Goal: Information Seeking & Learning: Learn about a topic

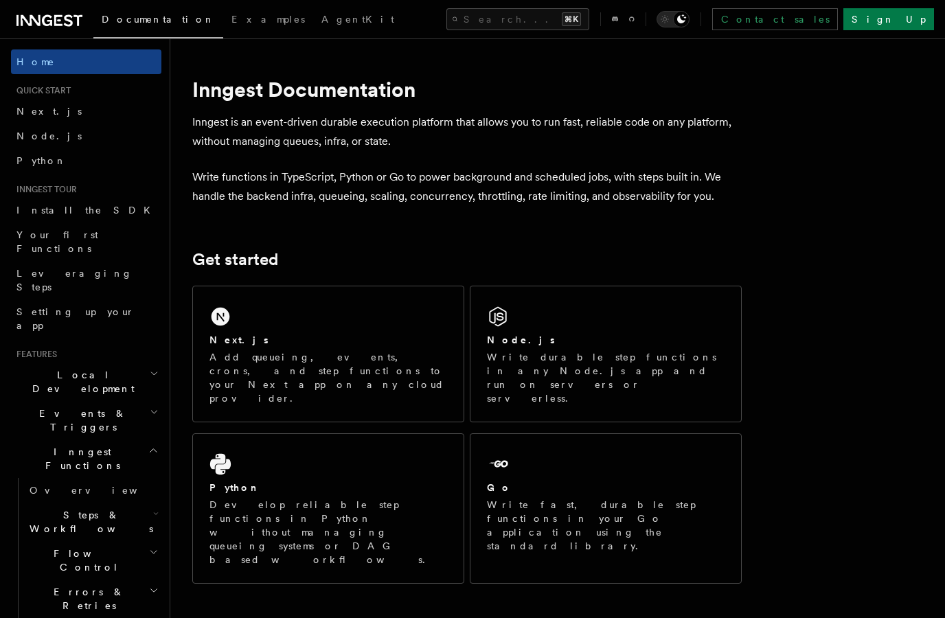
click at [33, 160] on span "Python" at bounding box center [41, 160] width 50 height 11
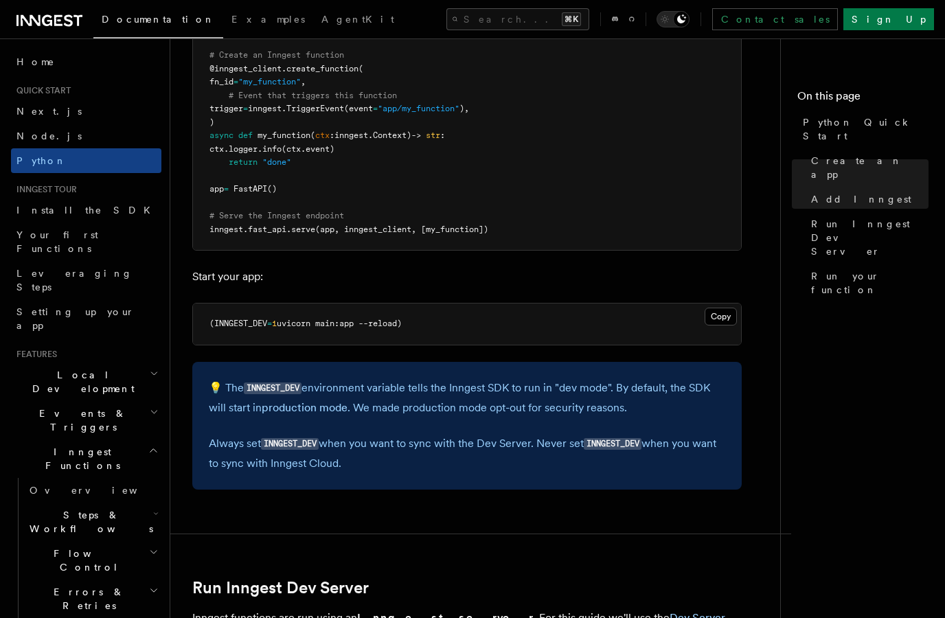
scroll to position [1168, 0]
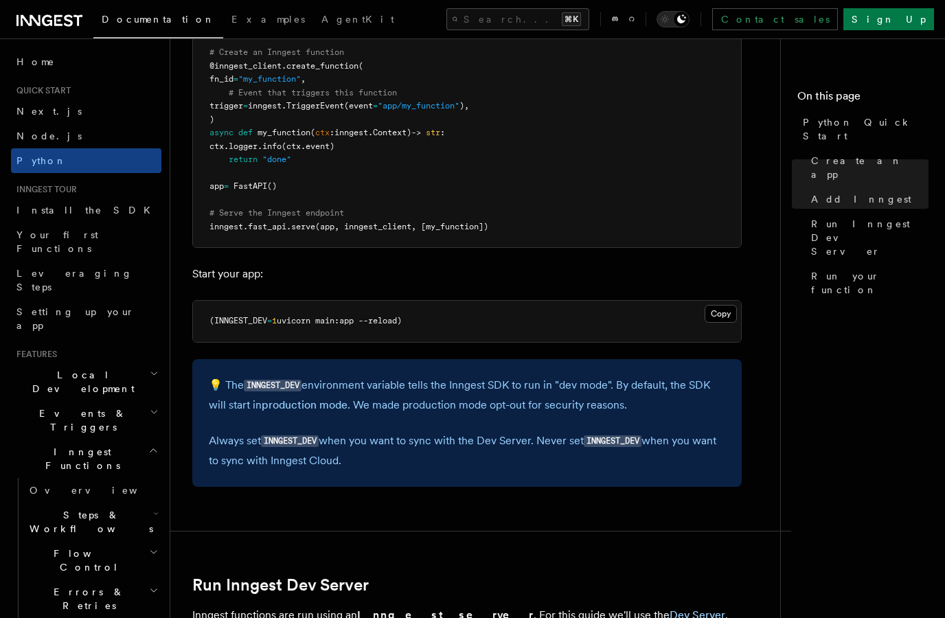
click at [30, 111] on span "Next.js" at bounding box center [48, 111] width 65 height 11
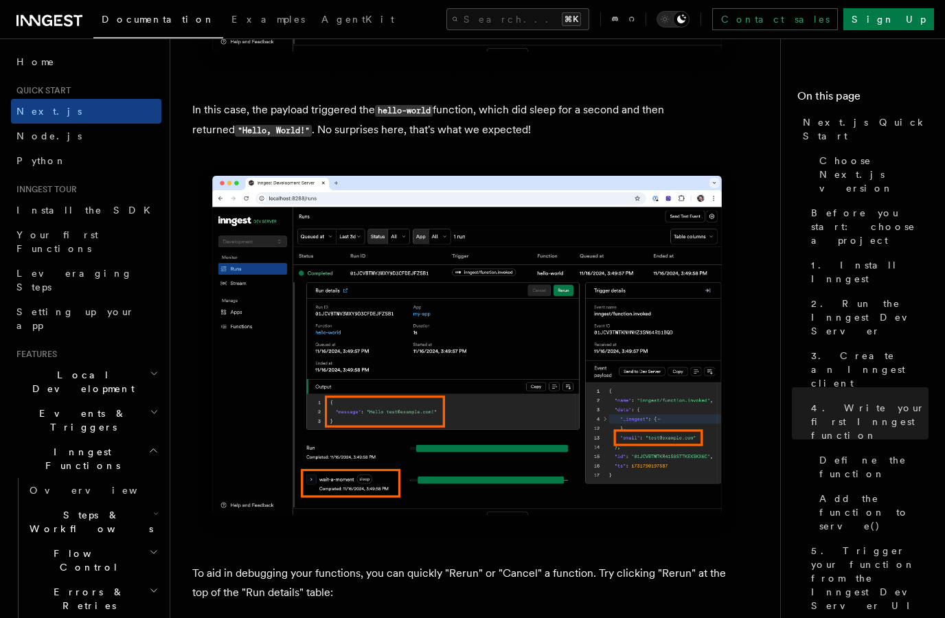
scroll to position [5513, 0]
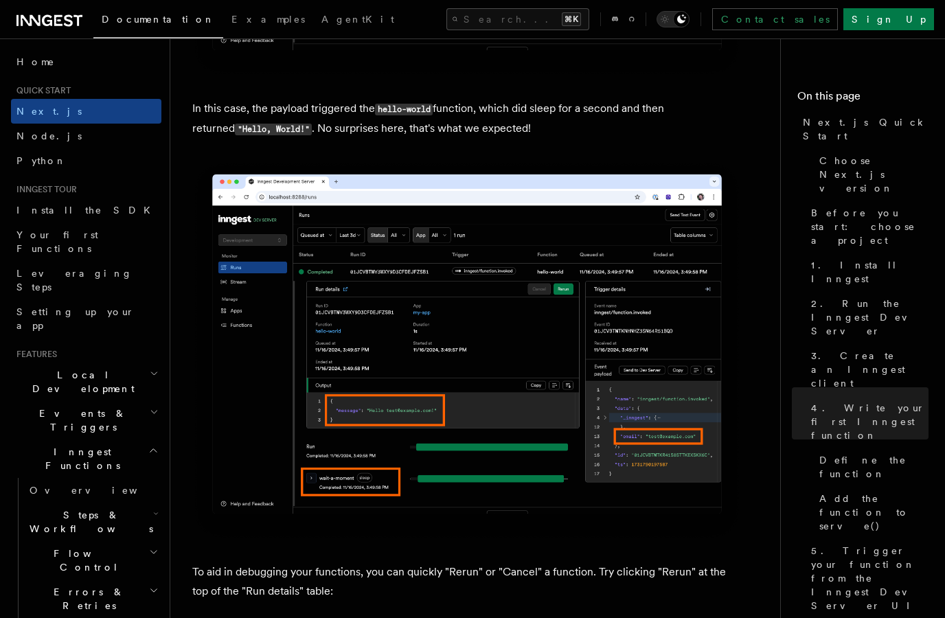
click at [150, 547] on icon "button" at bounding box center [154, 552] width 10 height 11
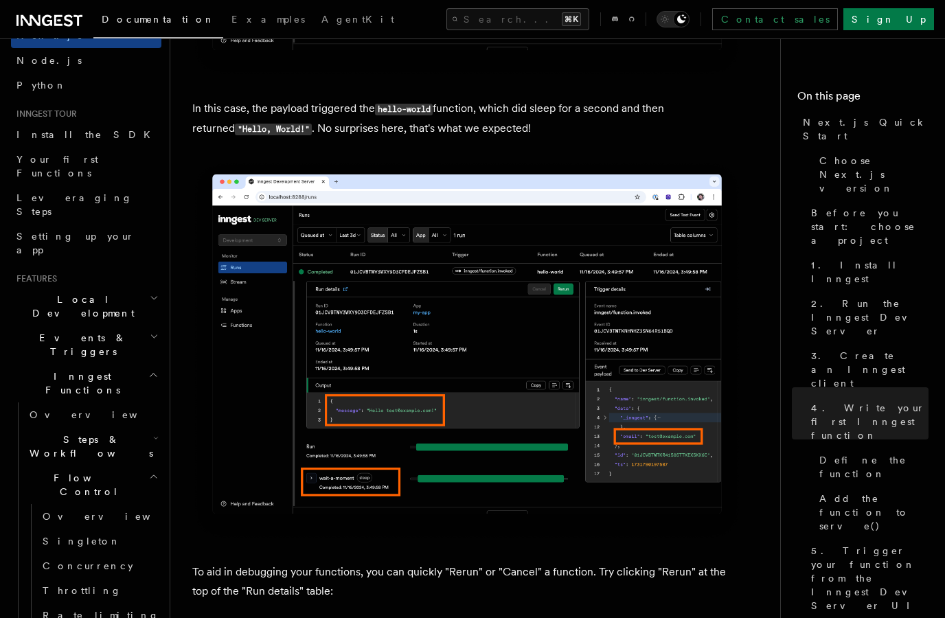
scroll to position [89, 0]
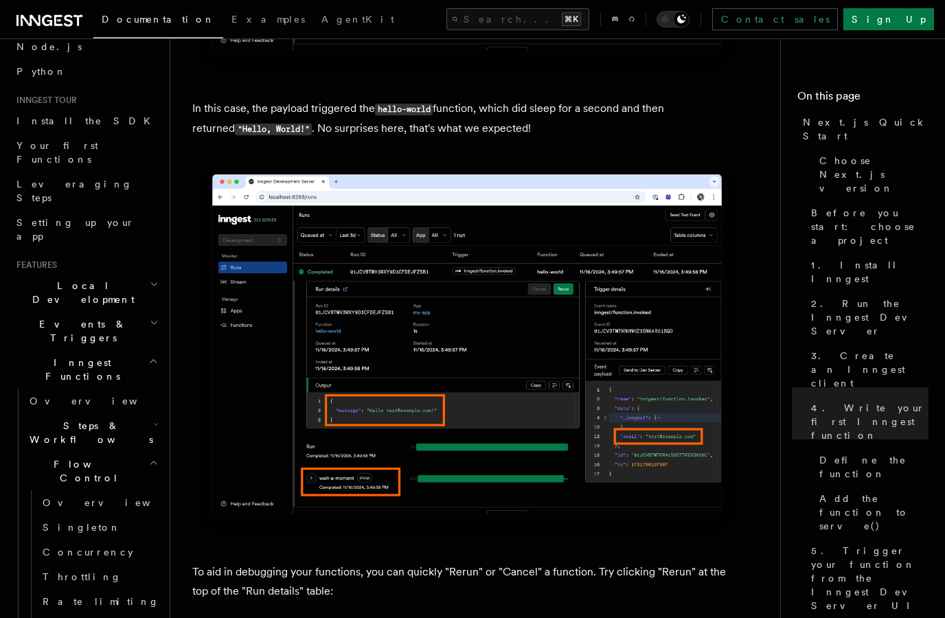
click at [159, 452] on h2 "Flow Control" at bounding box center [92, 471] width 137 height 38
click at [158, 419] on icon "button" at bounding box center [155, 424] width 5 height 11
click at [159, 414] on h2 "Steps & Workflows" at bounding box center [92, 433] width 137 height 38
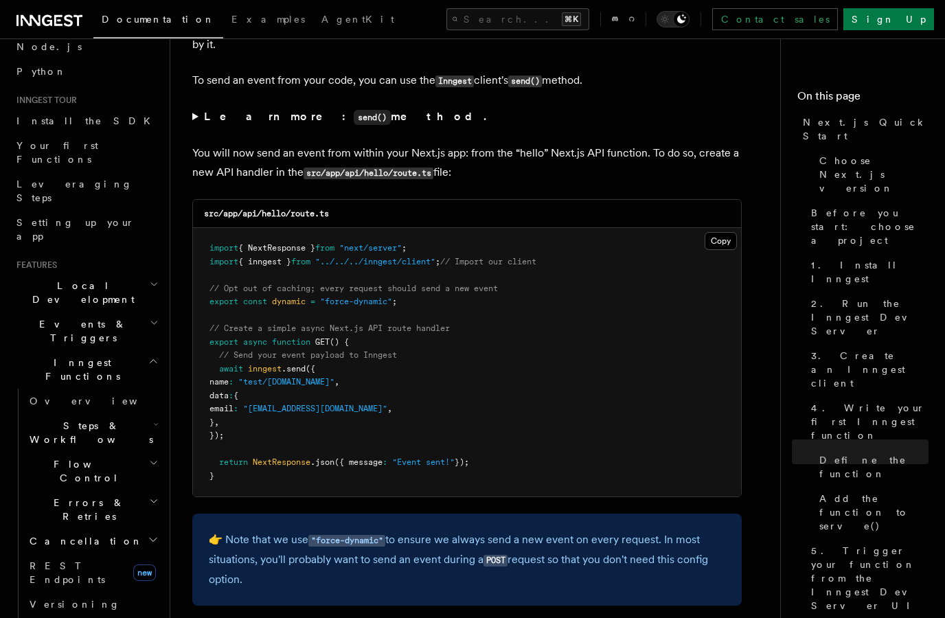
scroll to position [7117, 0]
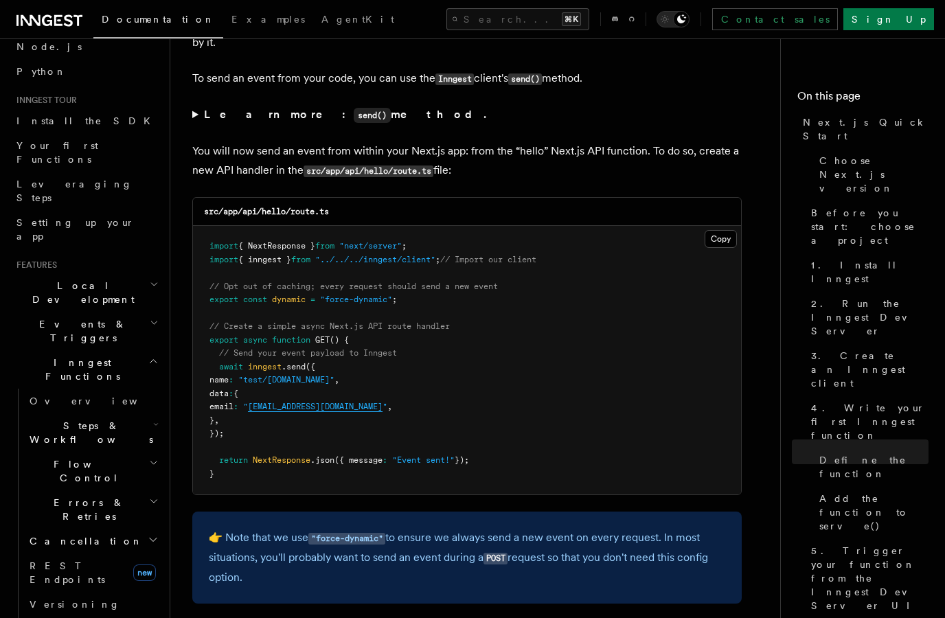
click at [59, 554] on link "REST Endpoints new" at bounding box center [92, 573] width 137 height 38
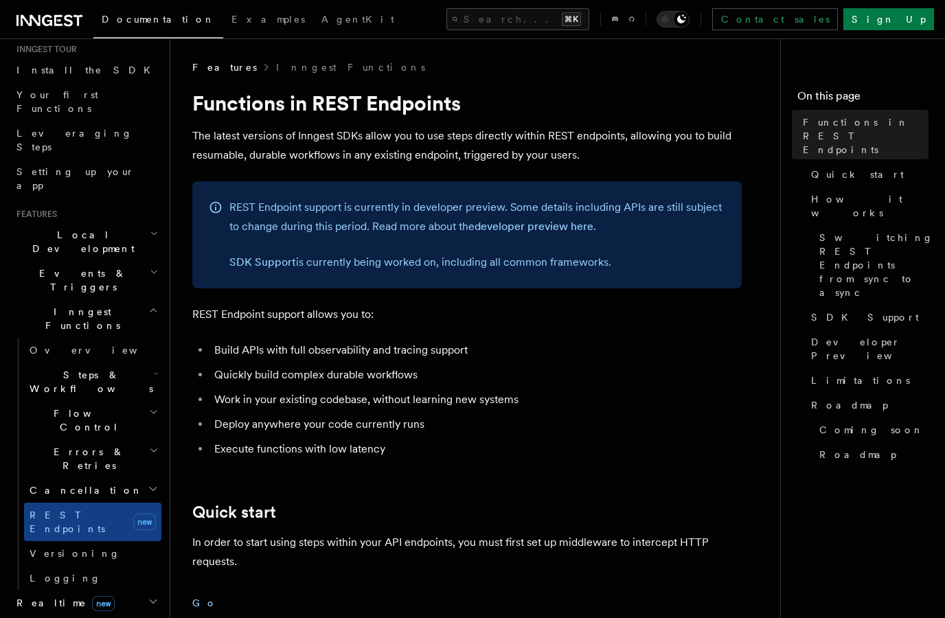
scroll to position [142, 0]
click at [161, 298] on h2 "Inngest Functions" at bounding box center [86, 317] width 150 height 38
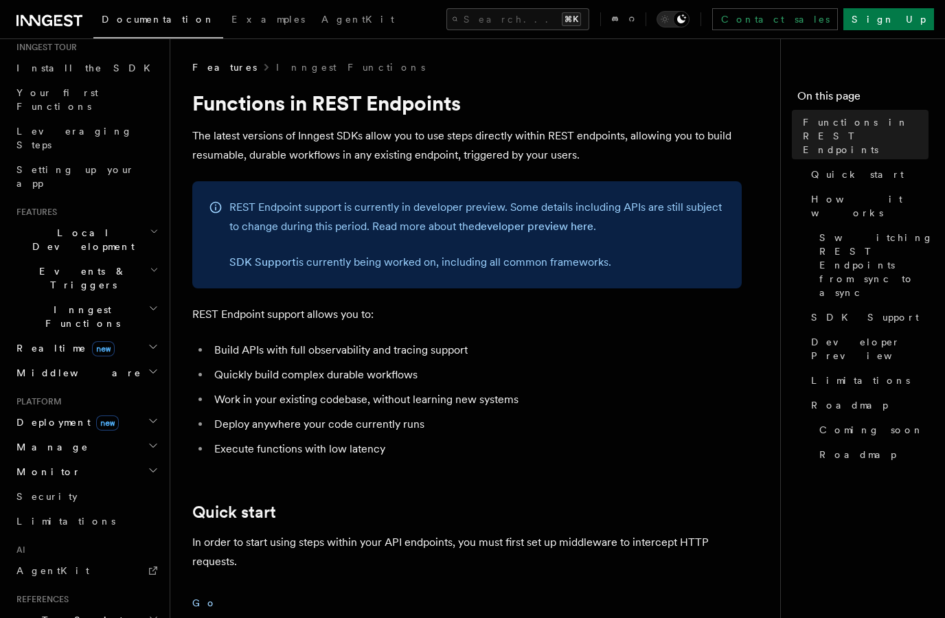
click at [153, 366] on icon "button" at bounding box center [153, 371] width 11 height 11
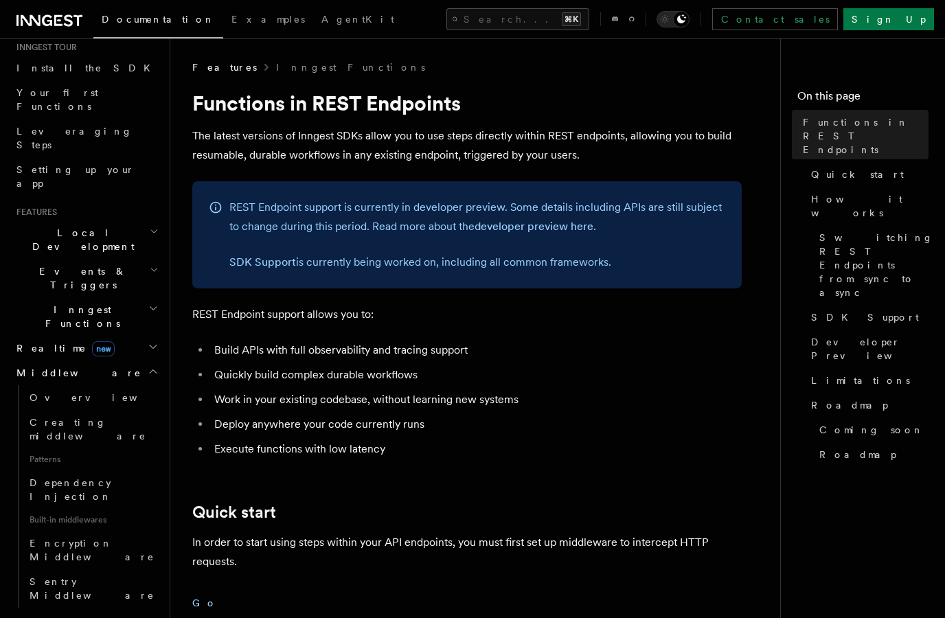
click at [152, 366] on icon "button" at bounding box center [153, 371] width 11 height 11
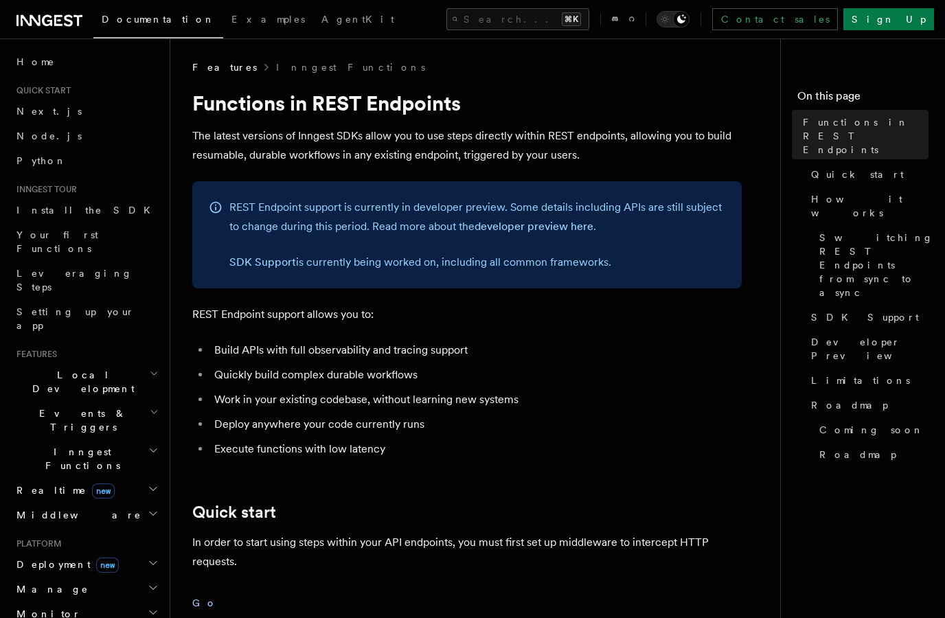
scroll to position [0, 0]
